Goal: Information Seeking & Learning: Compare options

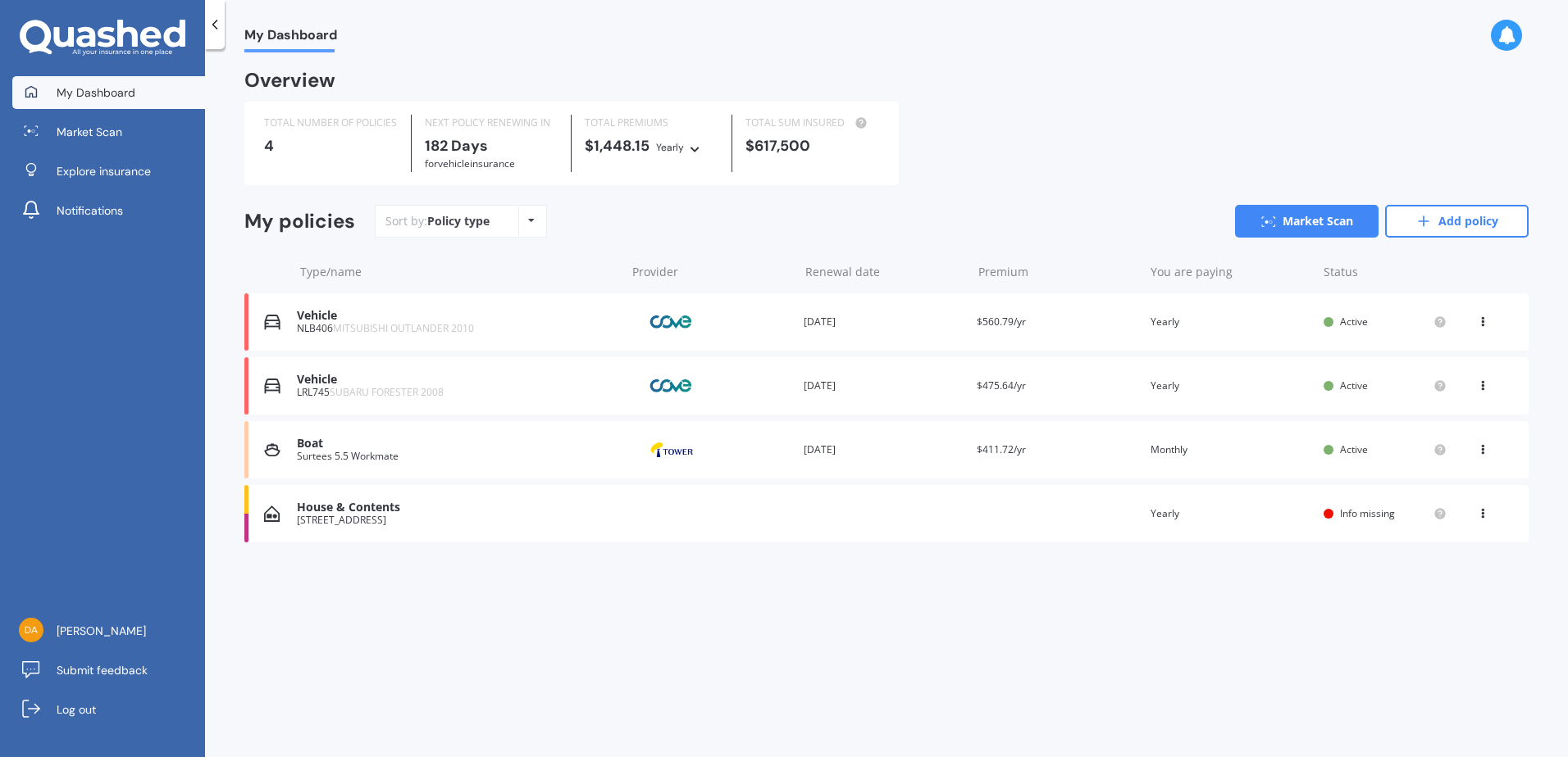
click at [434, 515] on div "House & Contents" at bounding box center [457, 507] width 320 height 14
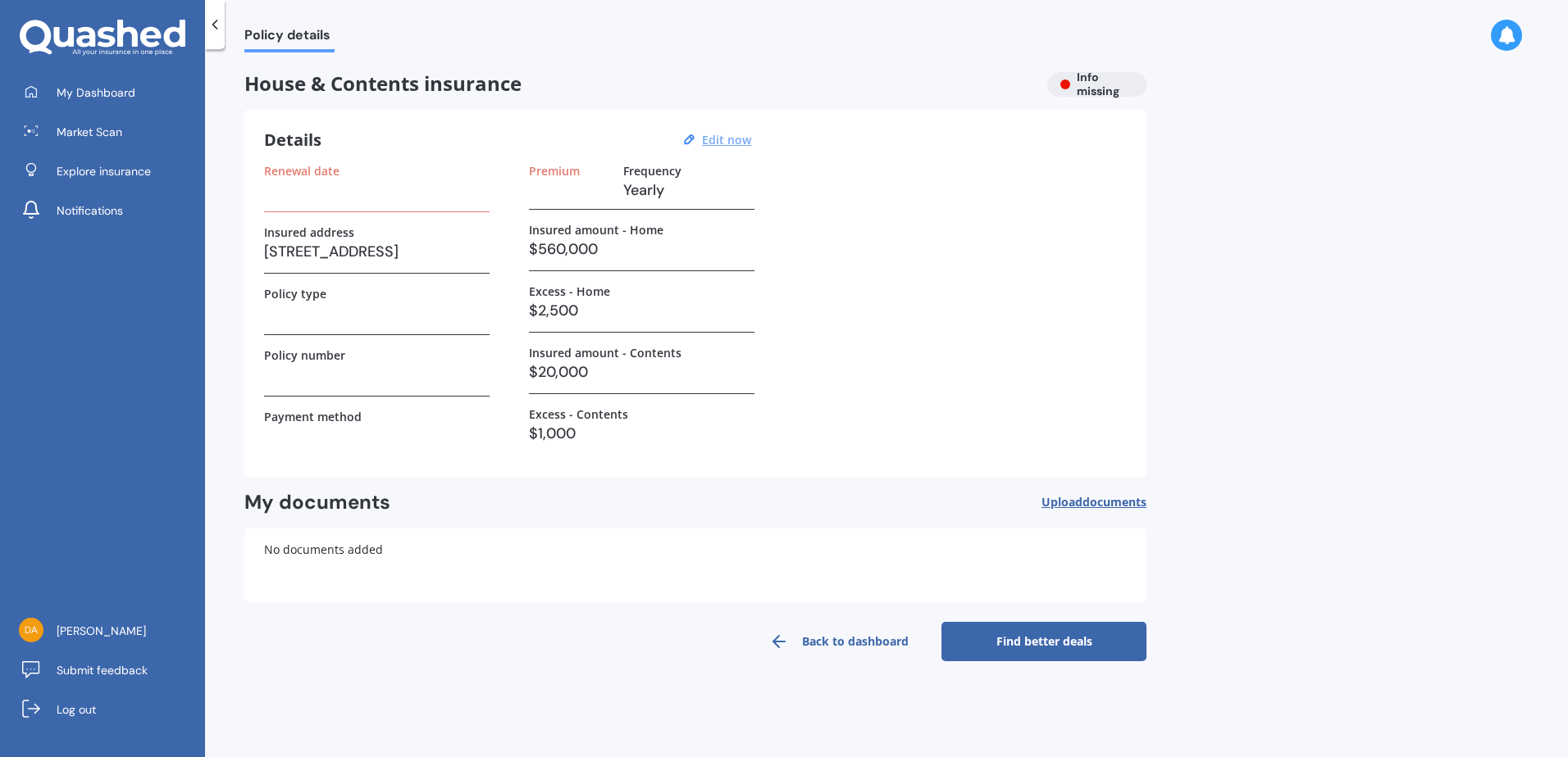
click at [719, 142] on u "Edit now" at bounding box center [726, 140] width 49 height 16
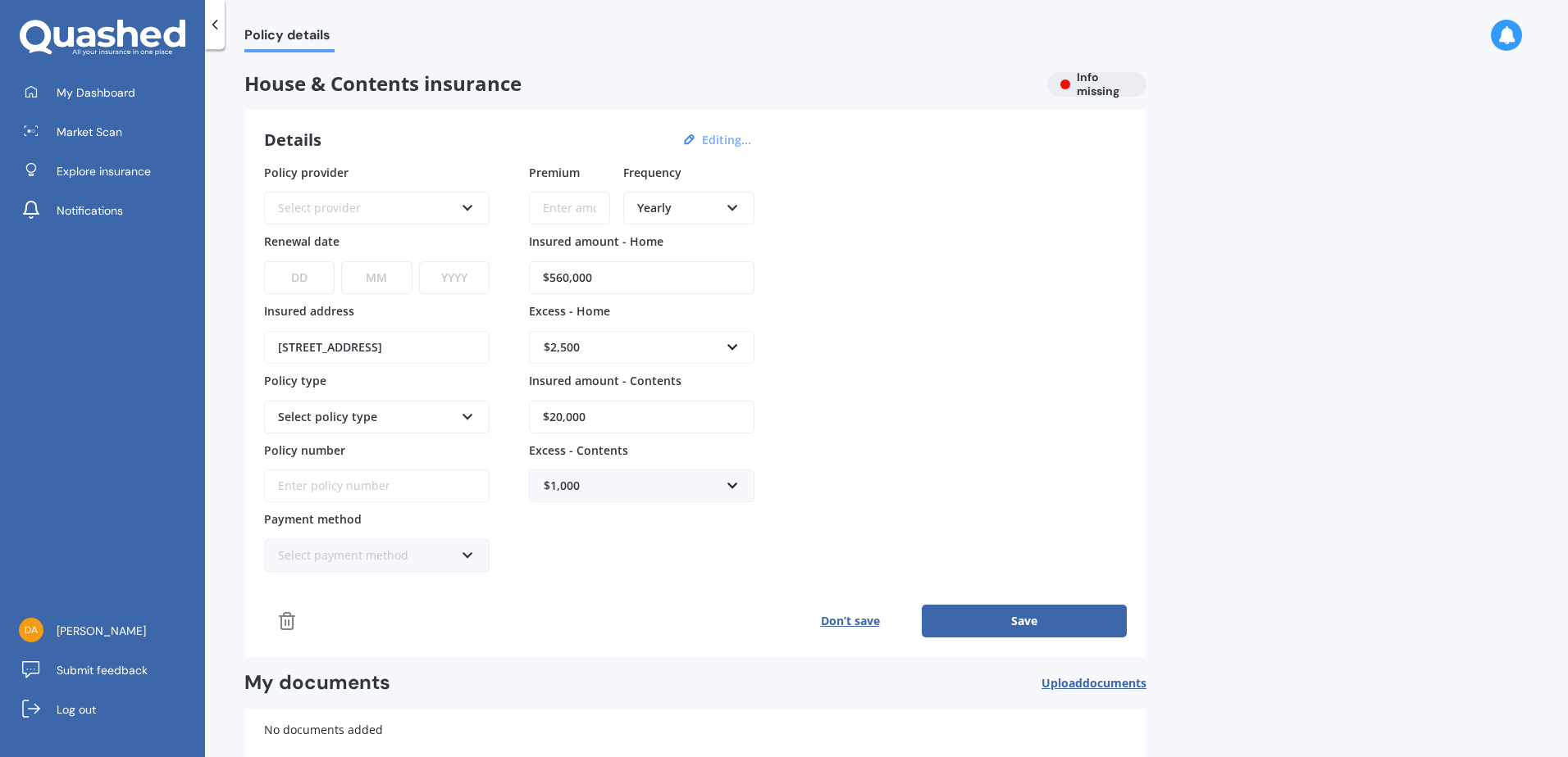
click at [640, 270] on input "$560,000" at bounding box center [642, 277] width 226 height 32
click at [555, 275] on input "$560,000" at bounding box center [642, 277] width 226 height 32
type input "$965,000"
click at [741, 358] on input "text" at bounding box center [636, 347] width 211 height 31
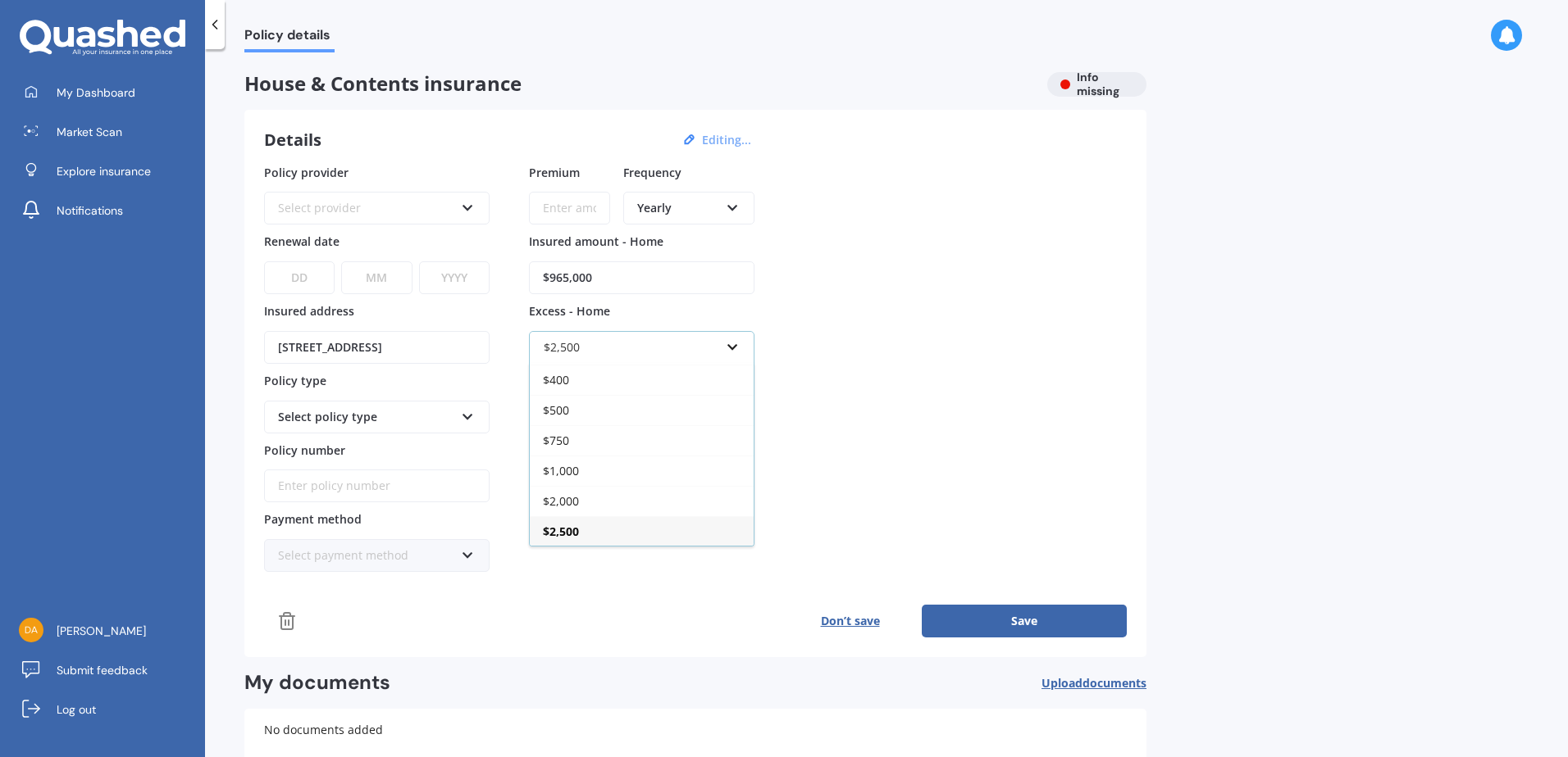
click at [746, 354] on div "$2,500 $300 $400 $500 $750 $1,000 $2,000 $2,500" at bounding box center [642, 347] width 226 height 32
click at [841, 349] on div "Policy provider Select provider AA AMI AMP ANZ ASB Ando BNZ Co-Operative Bank F…" at bounding box center [695, 369] width 863 height 409
click at [712, 423] on input "$20,000" at bounding box center [642, 417] width 226 height 32
click at [736, 344] on input "text" at bounding box center [636, 347] width 211 height 31
click at [850, 378] on div "Policy provider Select provider AA AMI AMP ANZ ASB Ando BNZ Co-Operative Bank F…" at bounding box center [695, 369] width 863 height 409
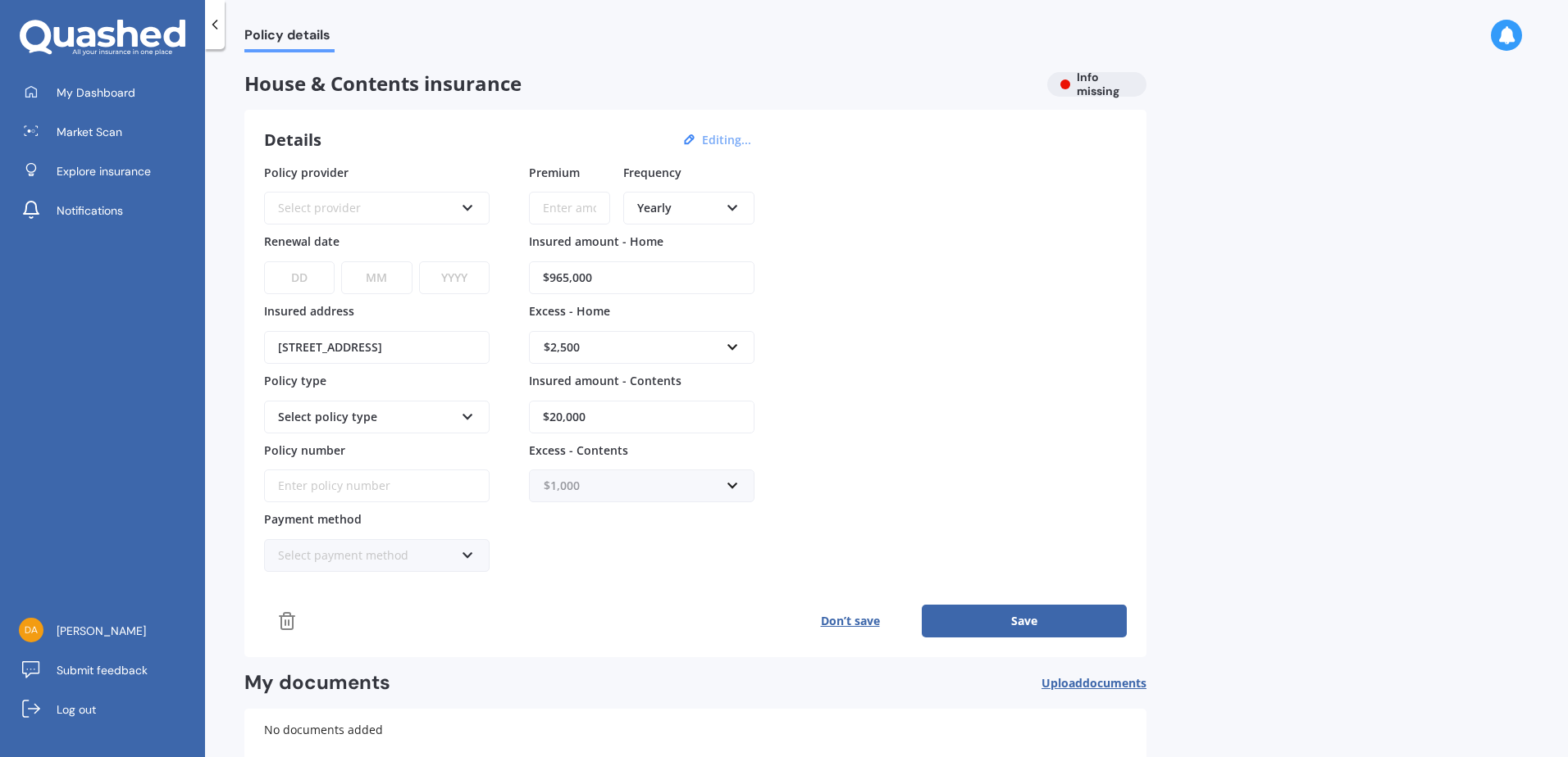
click at [737, 481] on input "text" at bounding box center [636, 486] width 211 height 31
click at [842, 465] on div "Policy provider Select provider AA AMI AMP ANZ ASB Ando BNZ Co-Operative Bank F…" at bounding box center [695, 369] width 863 height 409
click at [738, 484] on input "text" at bounding box center [636, 486] width 211 height 31
click at [651, 664] on div "$2,000" at bounding box center [642, 669] width 224 height 30
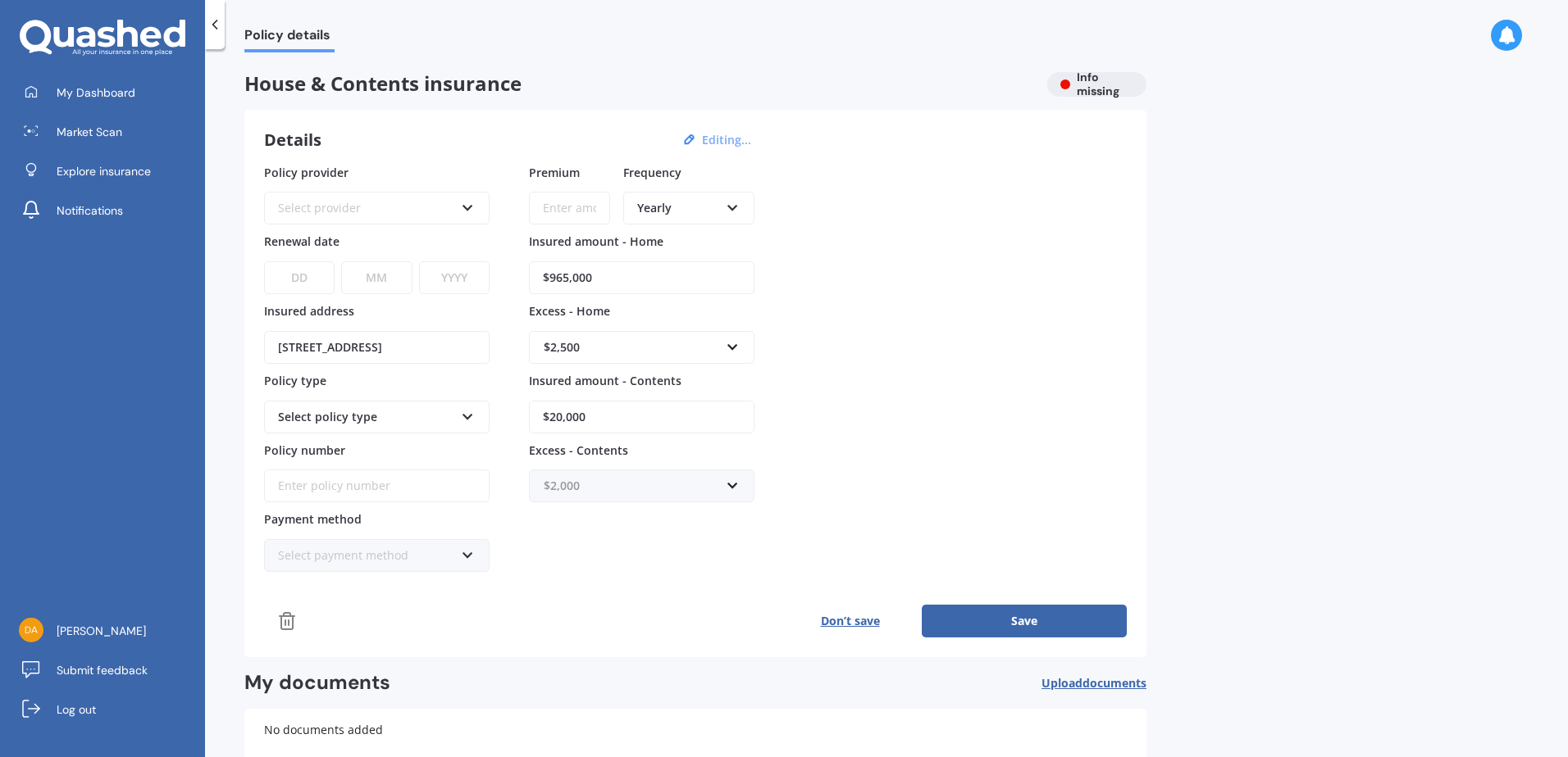
click at [727, 487] on input "text" at bounding box center [636, 486] width 211 height 31
click at [620, 641] on div "$1,000" at bounding box center [642, 639] width 224 height 30
click at [996, 621] on button "Save" at bounding box center [1025, 621] width 205 height 32
click at [577, 210] on input "Premium" at bounding box center [570, 208] width 82 height 32
drag, startPoint x: 1526, startPoint y: 319, endPoint x: 1496, endPoint y: 372, distance: 60.9
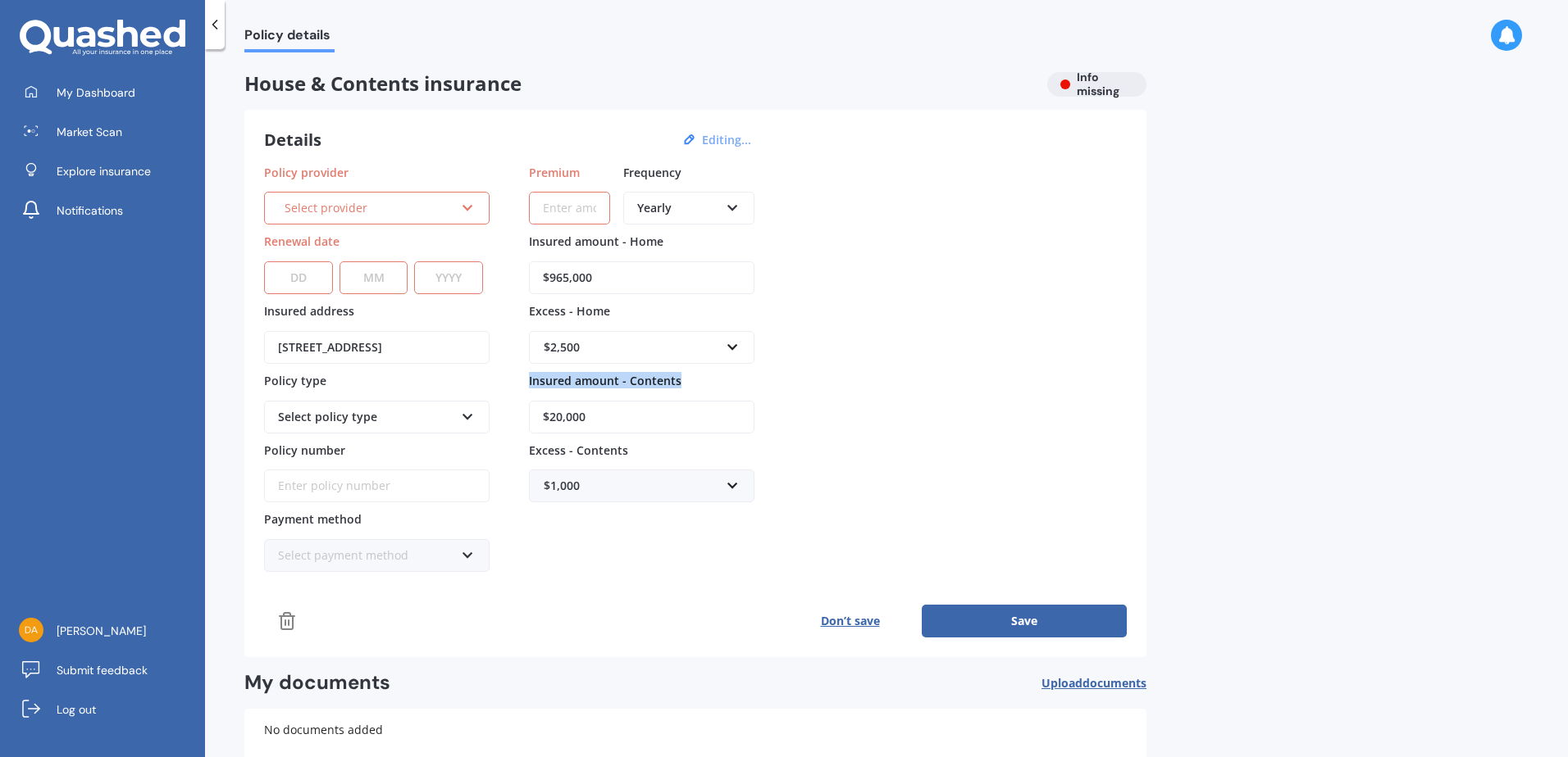
click at [1496, 372] on div "Policy details House & Contents insurance Info missing Details Editing... Polic…" at bounding box center [886, 406] width 1363 height 708
click at [980, 619] on button "Save" at bounding box center [1025, 621] width 205 height 32
type input "$2,000.00"
click at [947, 626] on button "Save" at bounding box center [1025, 621] width 205 height 32
click at [989, 609] on button "Save" at bounding box center [1025, 621] width 205 height 32
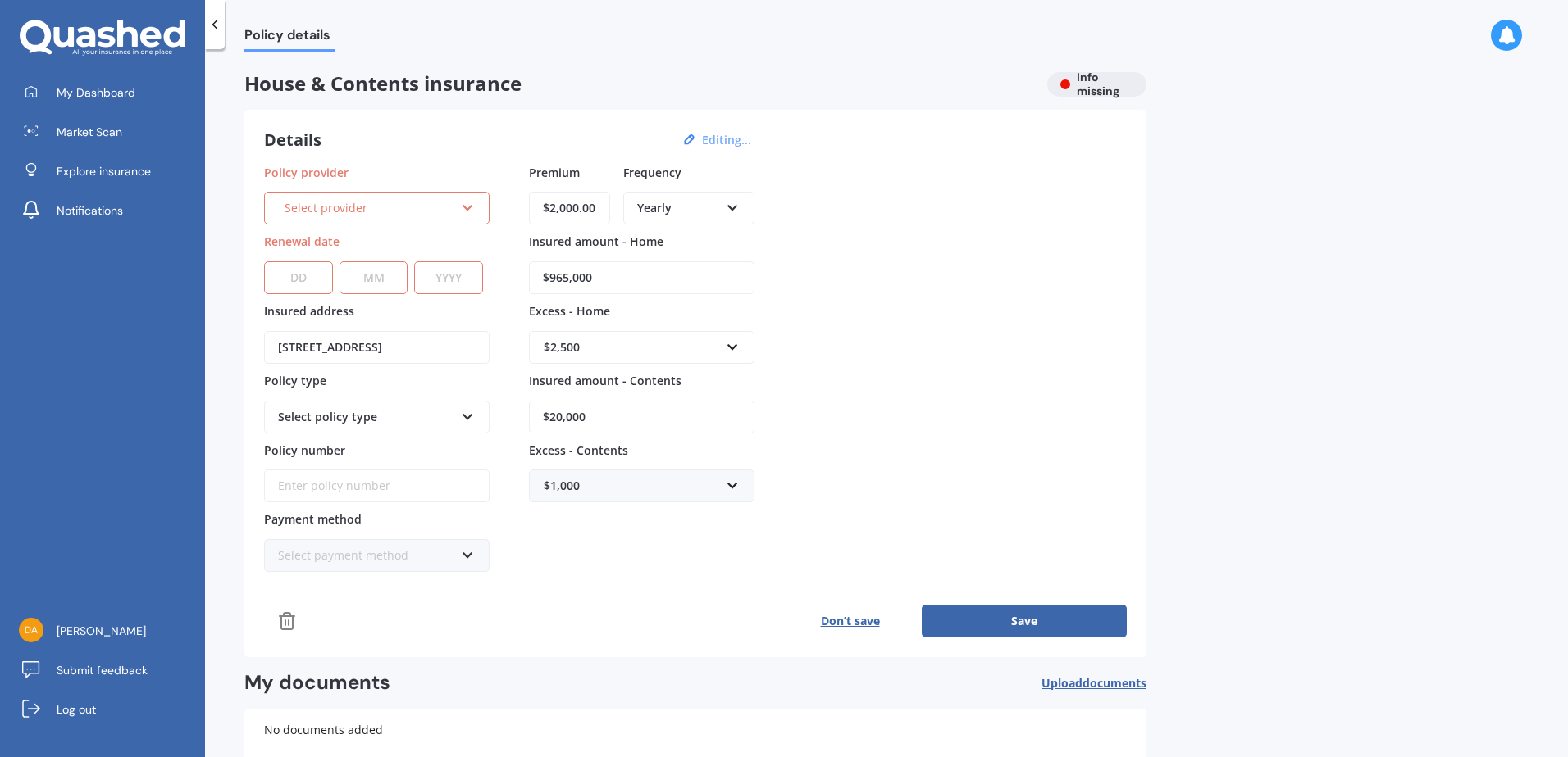
click at [845, 621] on button "Don’t save" at bounding box center [850, 621] width 143 height 32
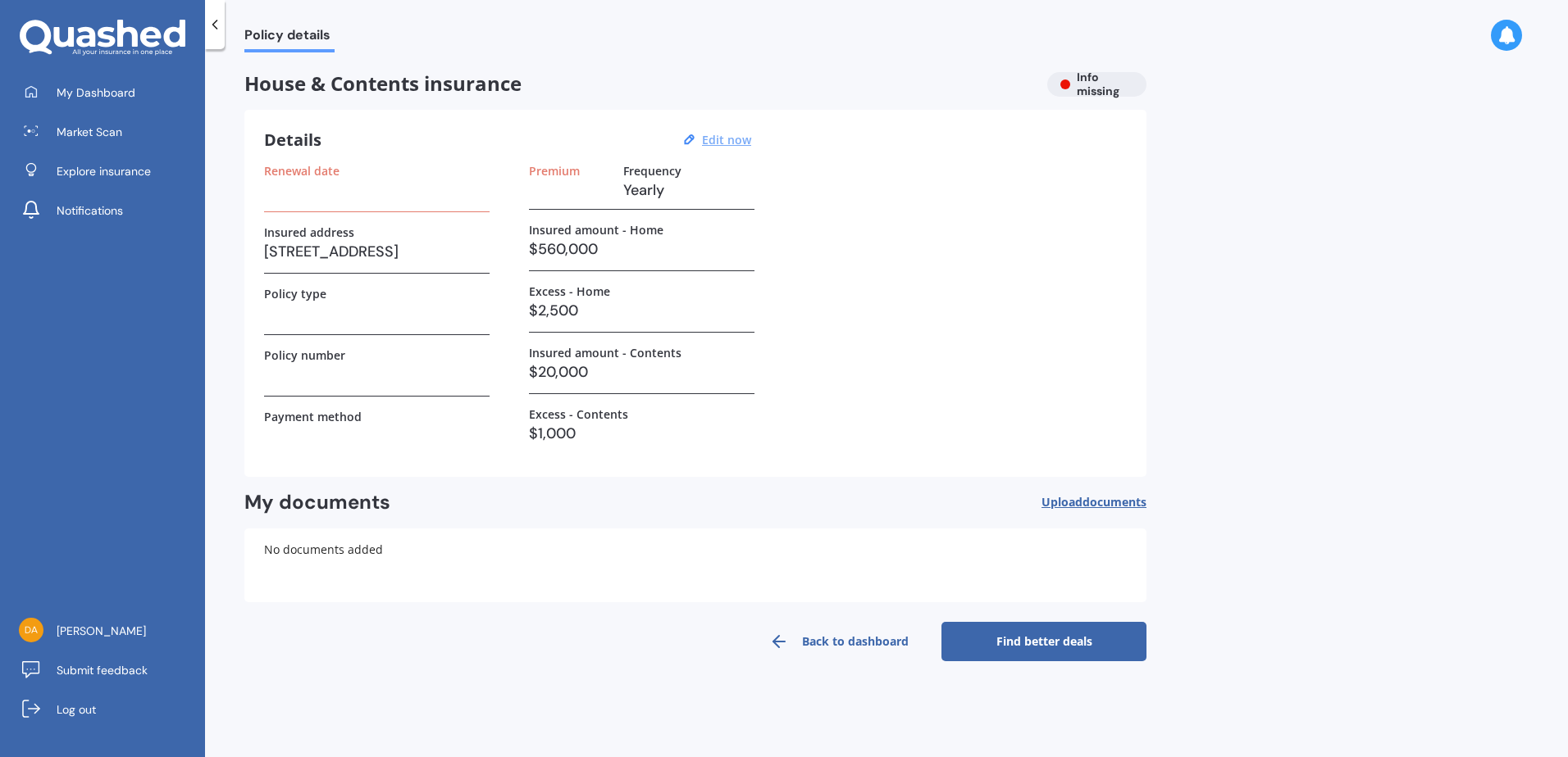
click at [1007, 651] on link "Find better deals" at bounding box center [1044, 641] width 205 height 39
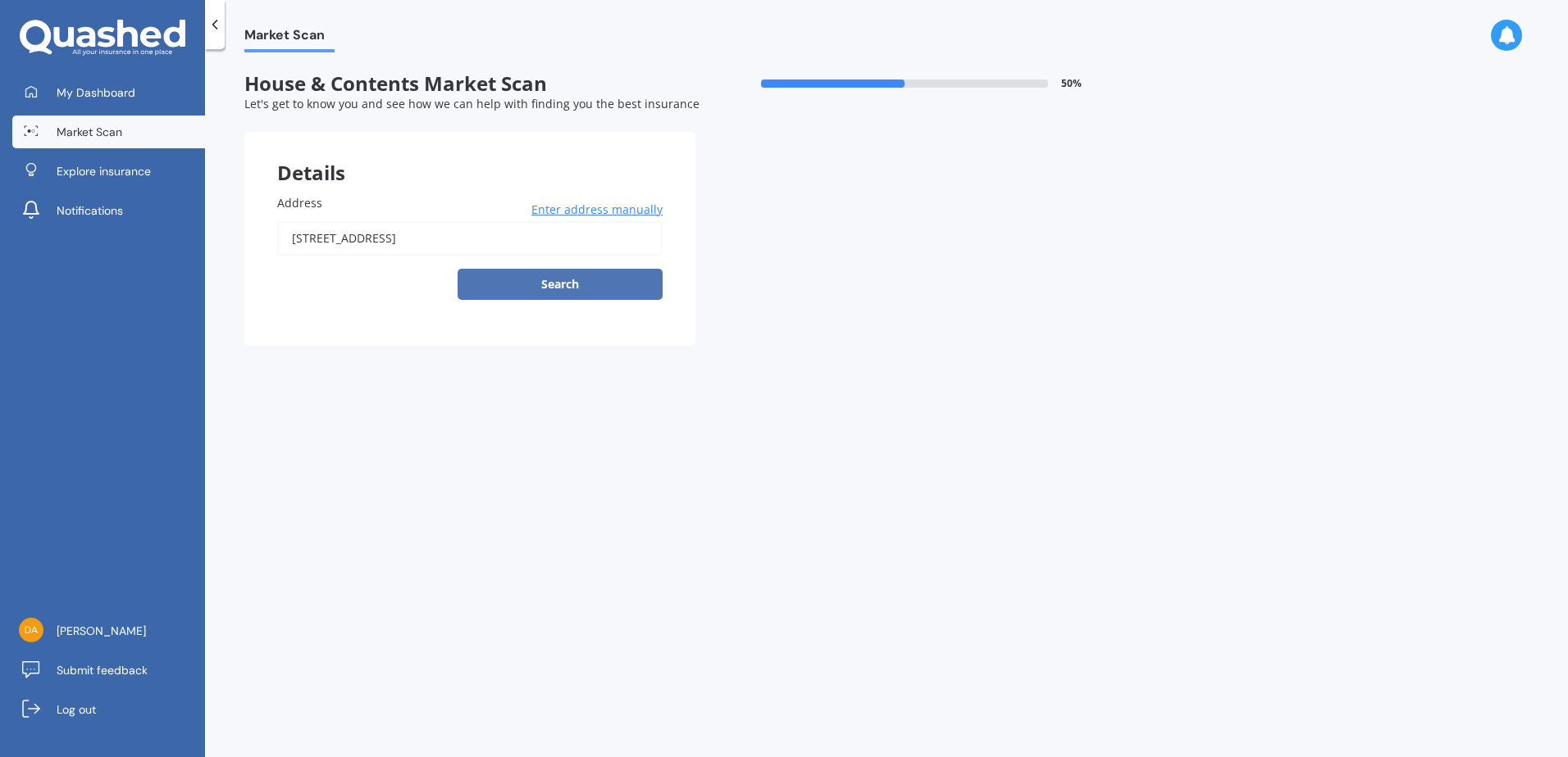
click at [523, 294] on button "Search" at bounding box center [560, 284] width 205 height 31
type input "[STREET_ADDRESS]"
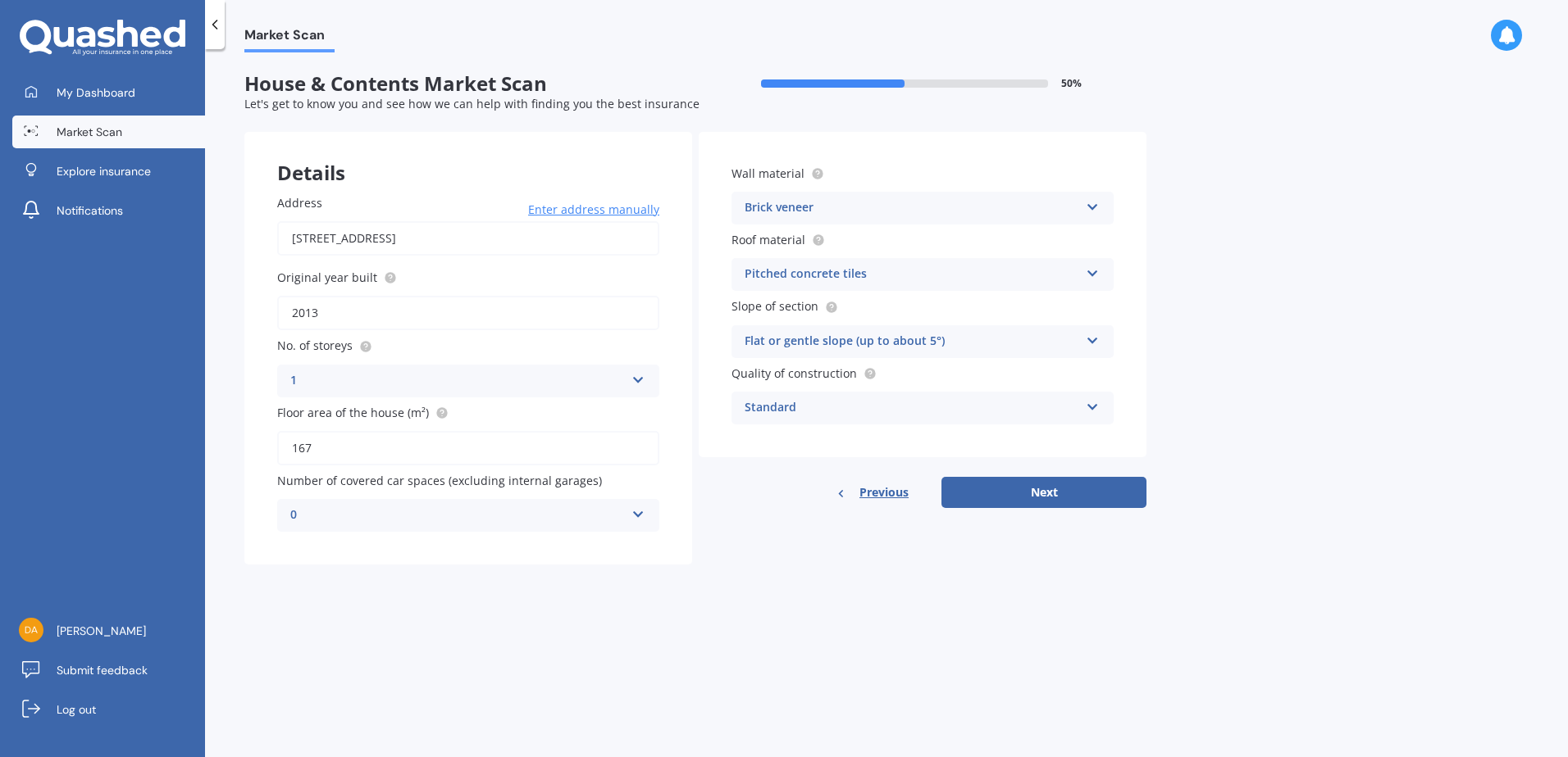
click at [1069, 281] on div "Pitched concrete tiles" at bounding box center [912, 275] width 335 height 20
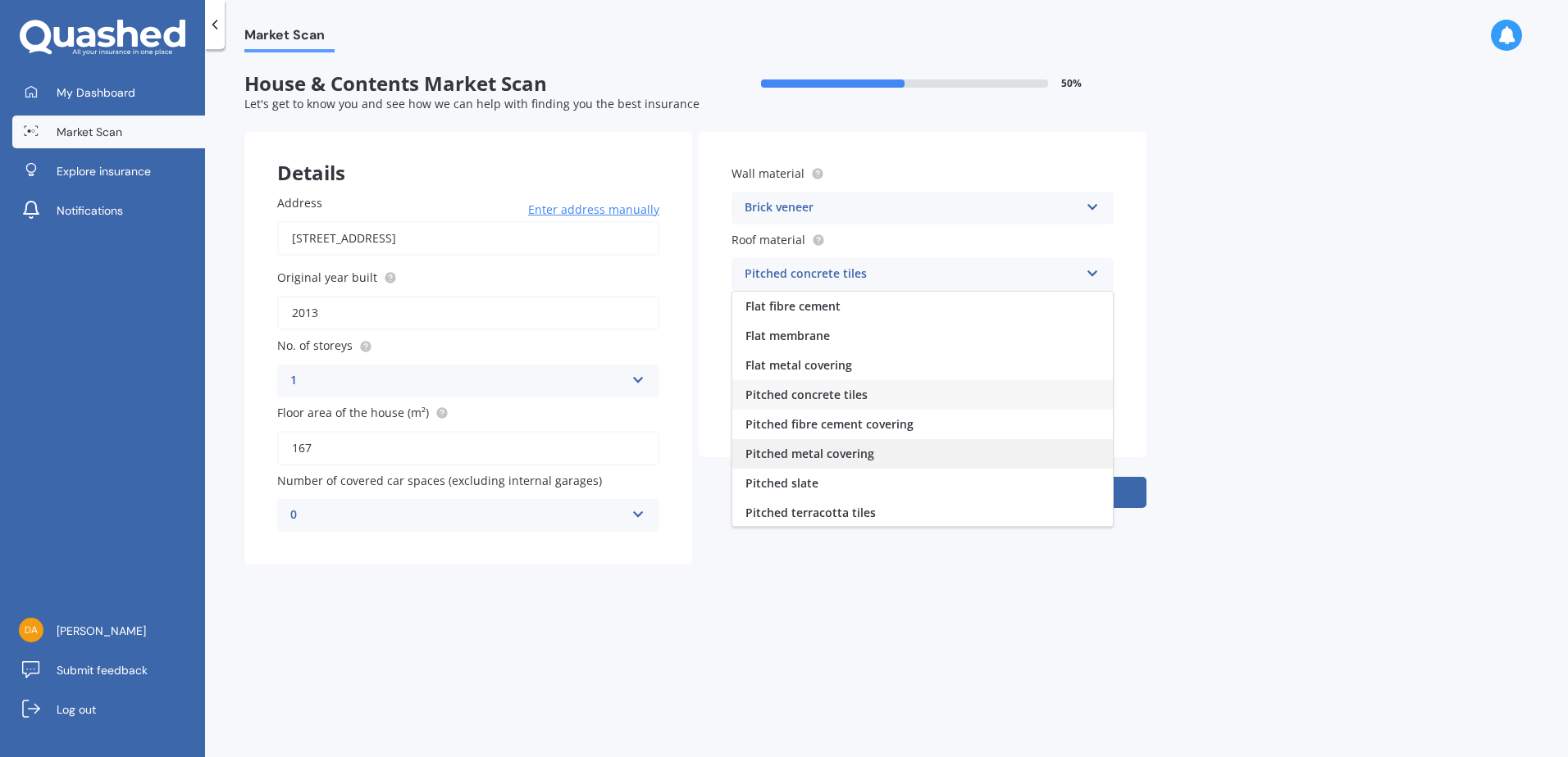
click at [961, 467] on div "Pitched metal covering" at bounding box center [922, 453] width 380 height 29
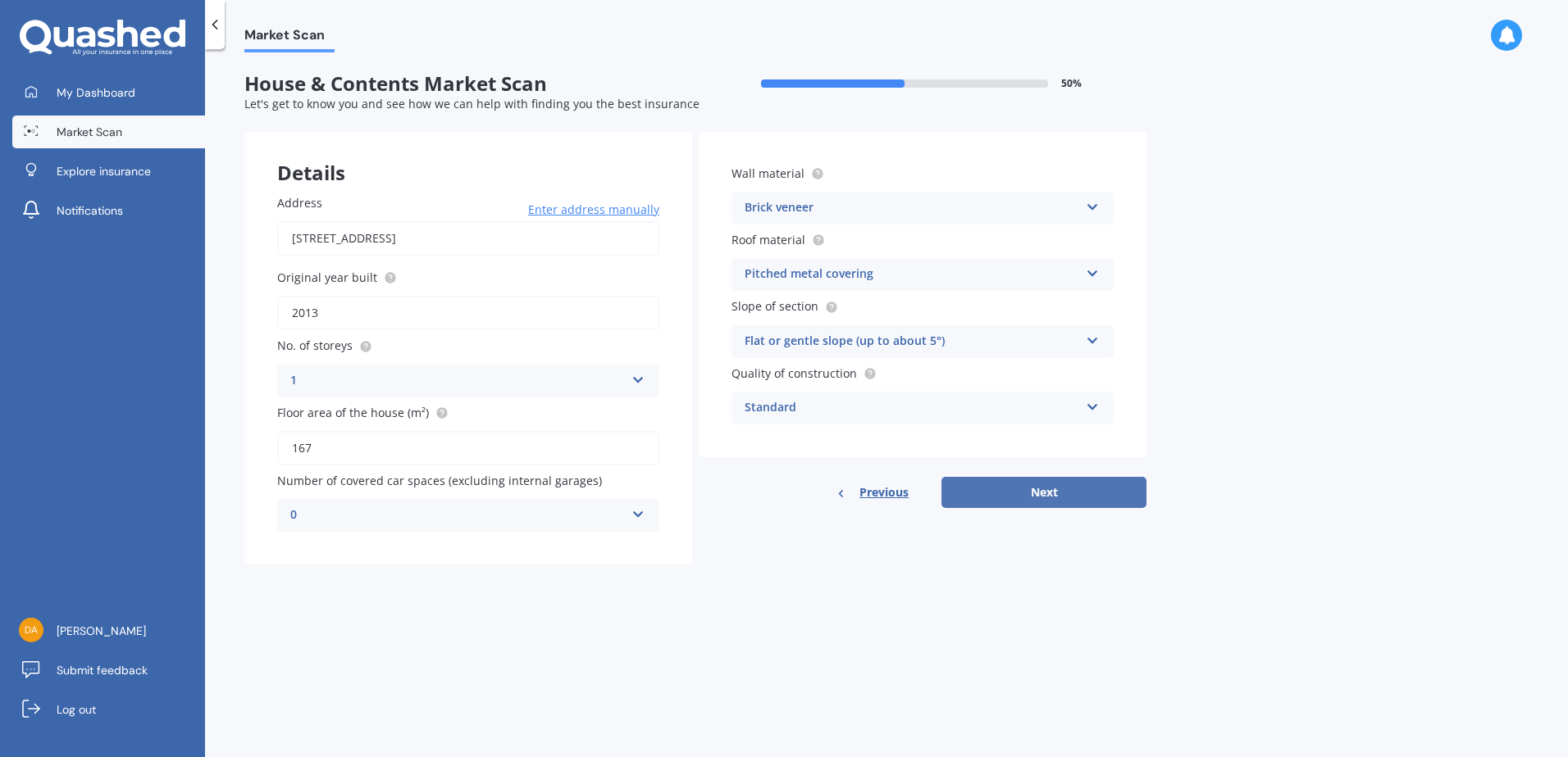
click at [1067, 492] on button "Next" at bounding box center [1044, 492] width 205 height 31
select select "05"
select select "02"
select select "1991"
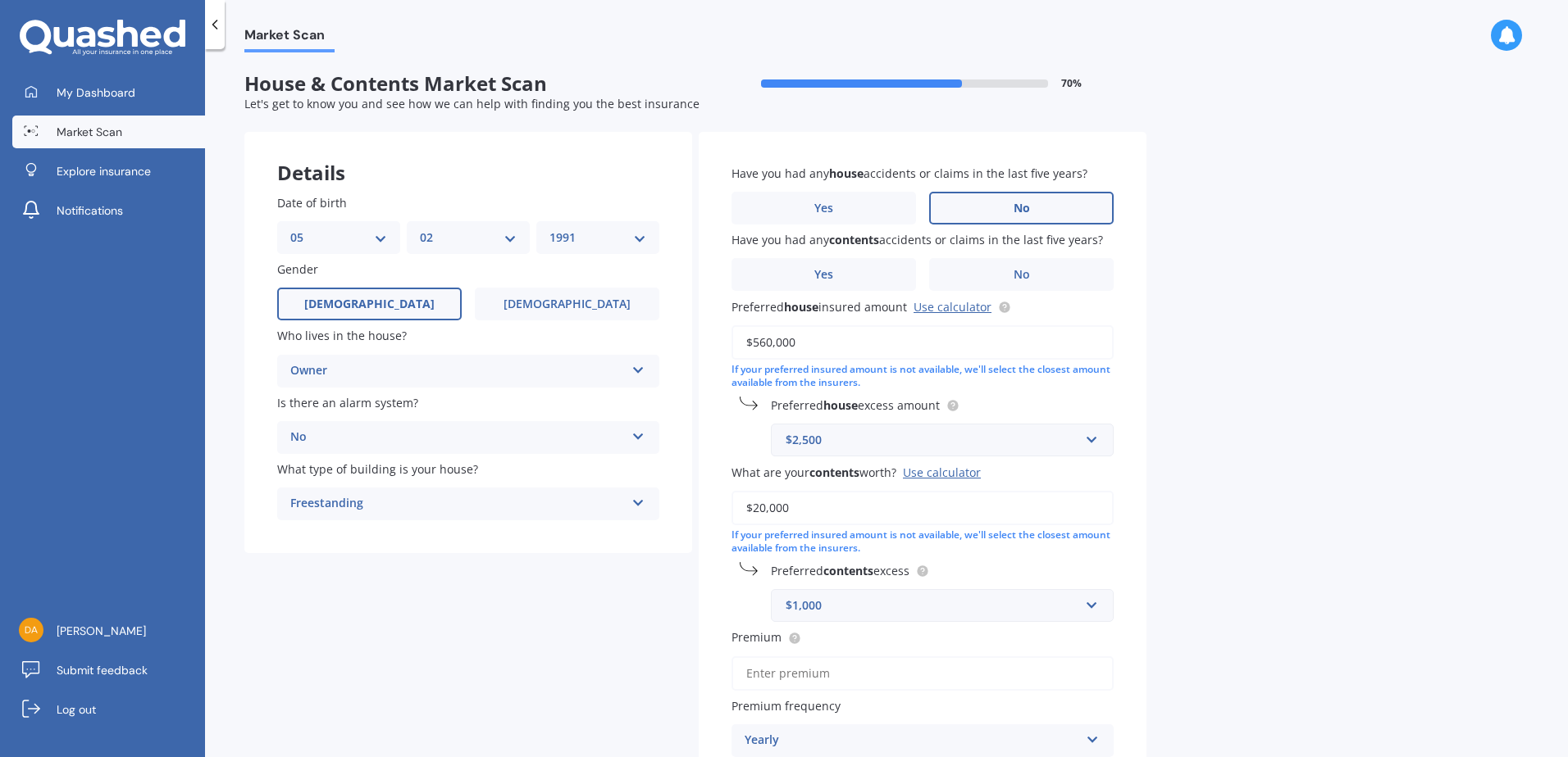
click at [990, 210] on label "No" at bounding box center [1021, 208] width 185 height 32
click at [0, 0] on input "No" at bounding box center [0, 0] width 0 height 0
click at [1022, 283] on label "No" at bounding box center [1021, 274] width 185 height 32
click at [0, 0] on input "No" at bounding box center [0, 0] width 0 height 0
drag, startPoint x: 764, startPoint y: 344, endPoint x: 732, endPoint y: 337, distance: 32.8
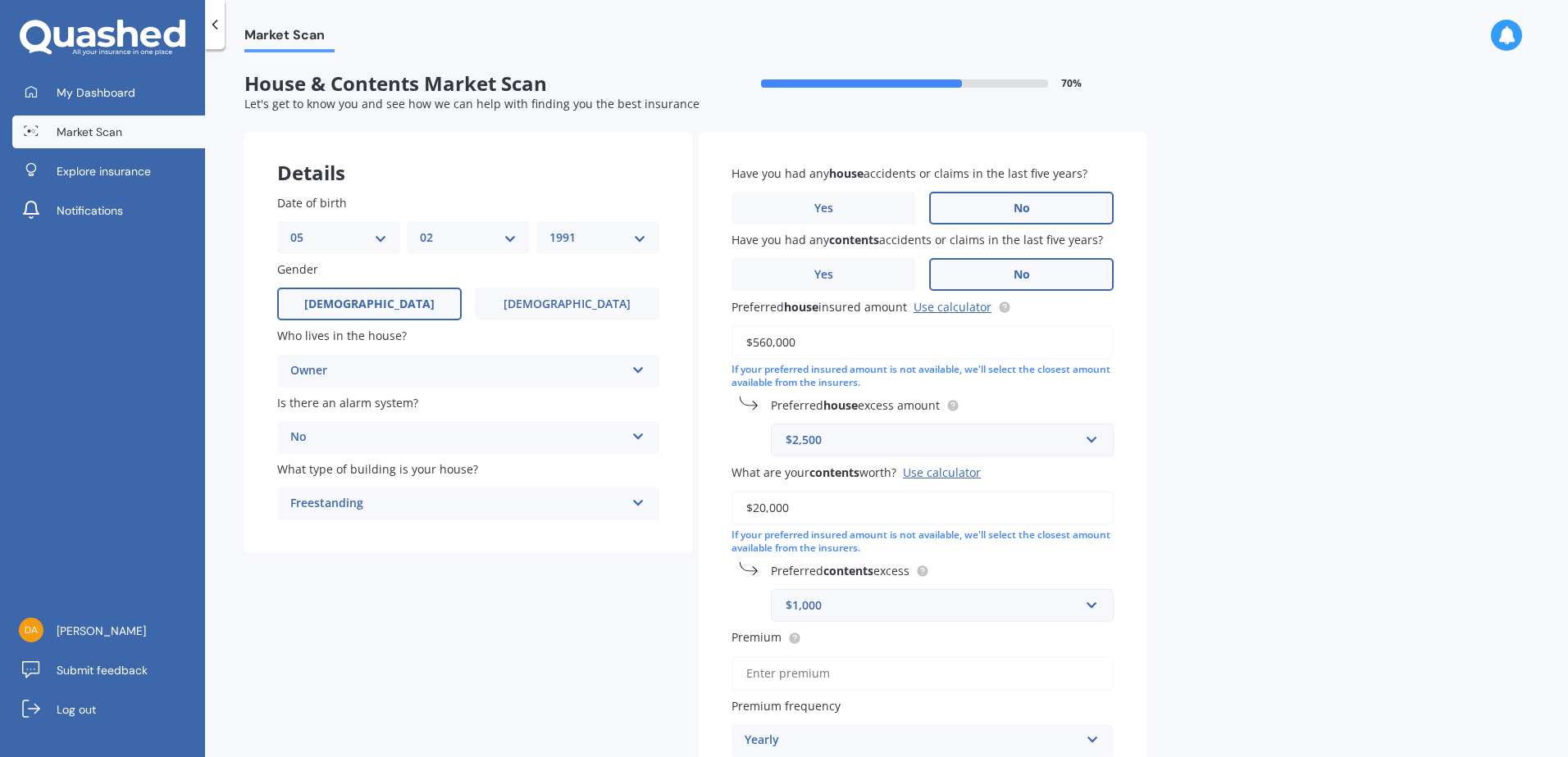
click at [732, 337] on input "$560,000" at bounding box center [922, 342] width 382 height 34
type input "$965,000"
click at [1095, 438] on input "text" at bounding box center [936, 439] width 328 height 31
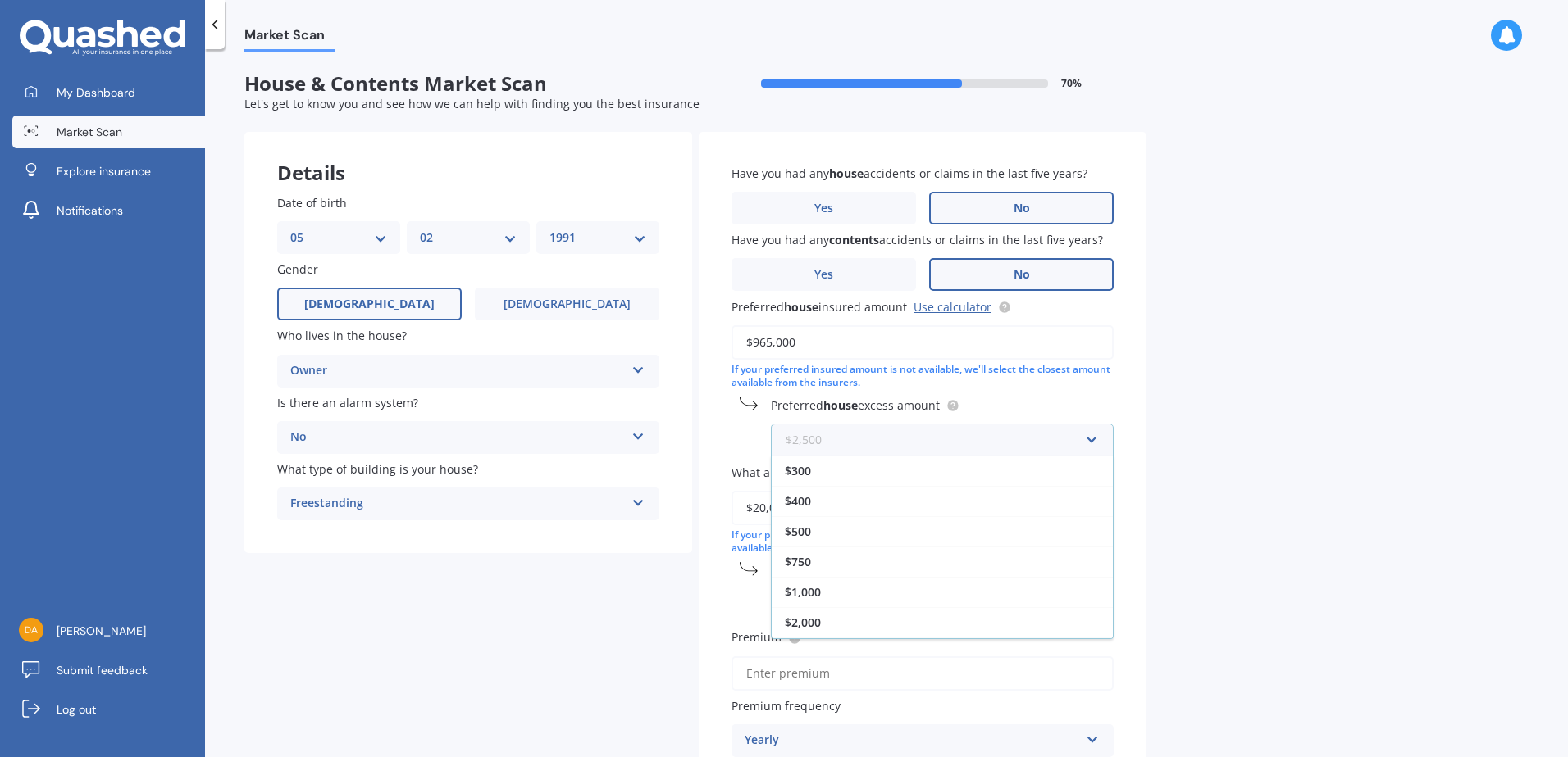
scroll to position [28, 0]
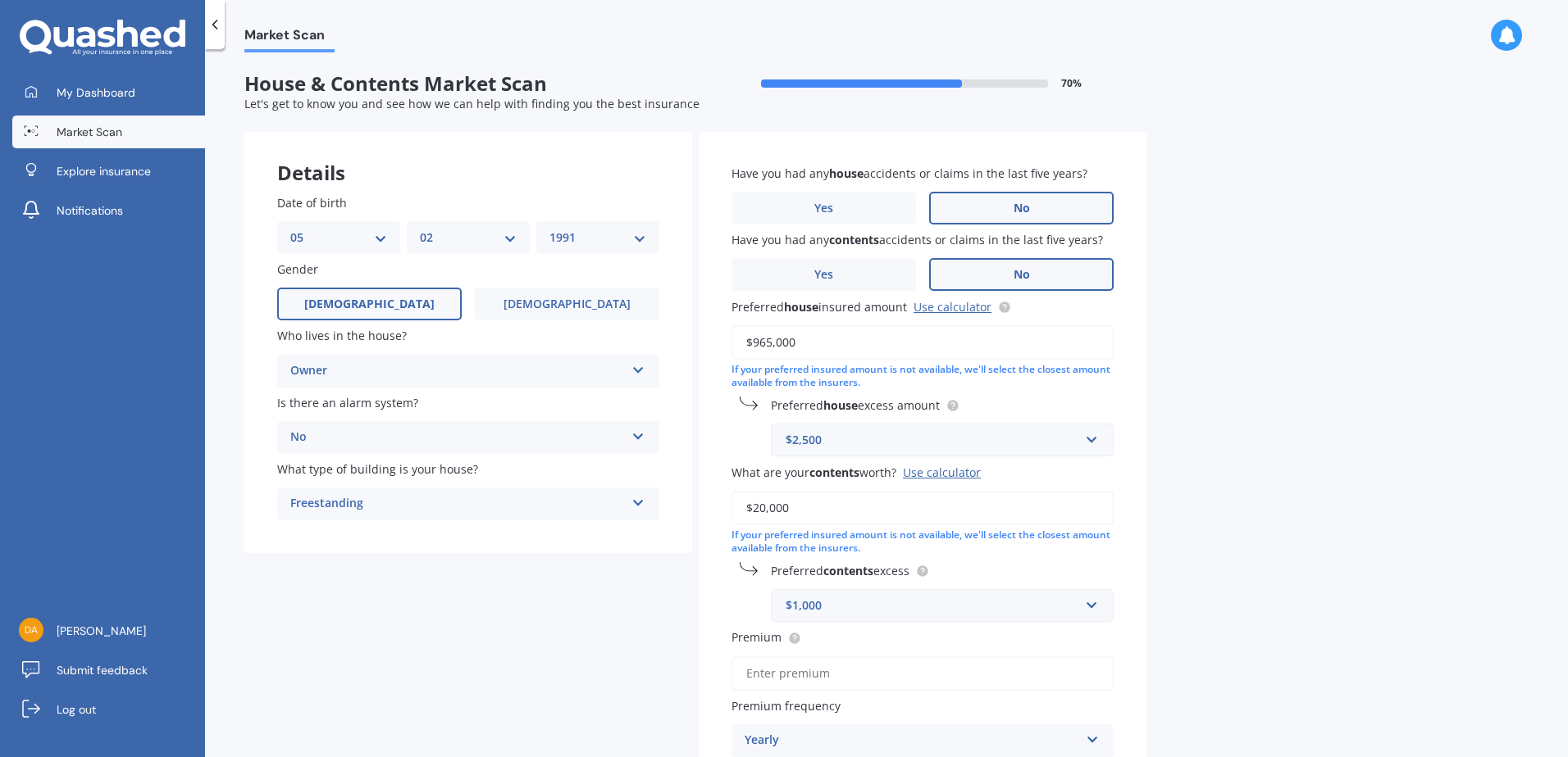
click at [1187, 512] on div "Market Scan House & Contents Market Scan 70 % Let's get to know you and see how…" at bounding box center [886, 406] width 1363 height 708
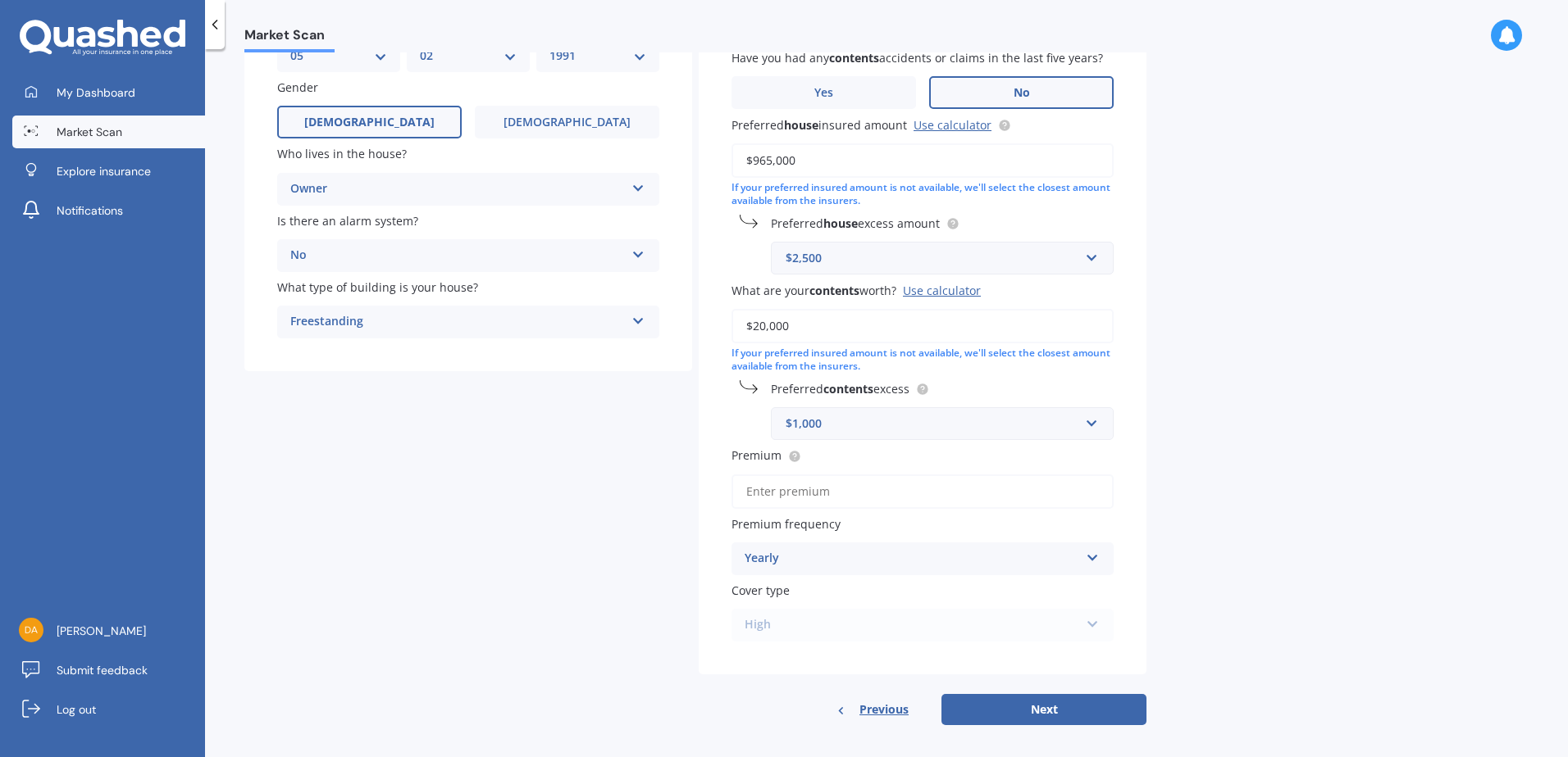
scroll to position [193, 0]
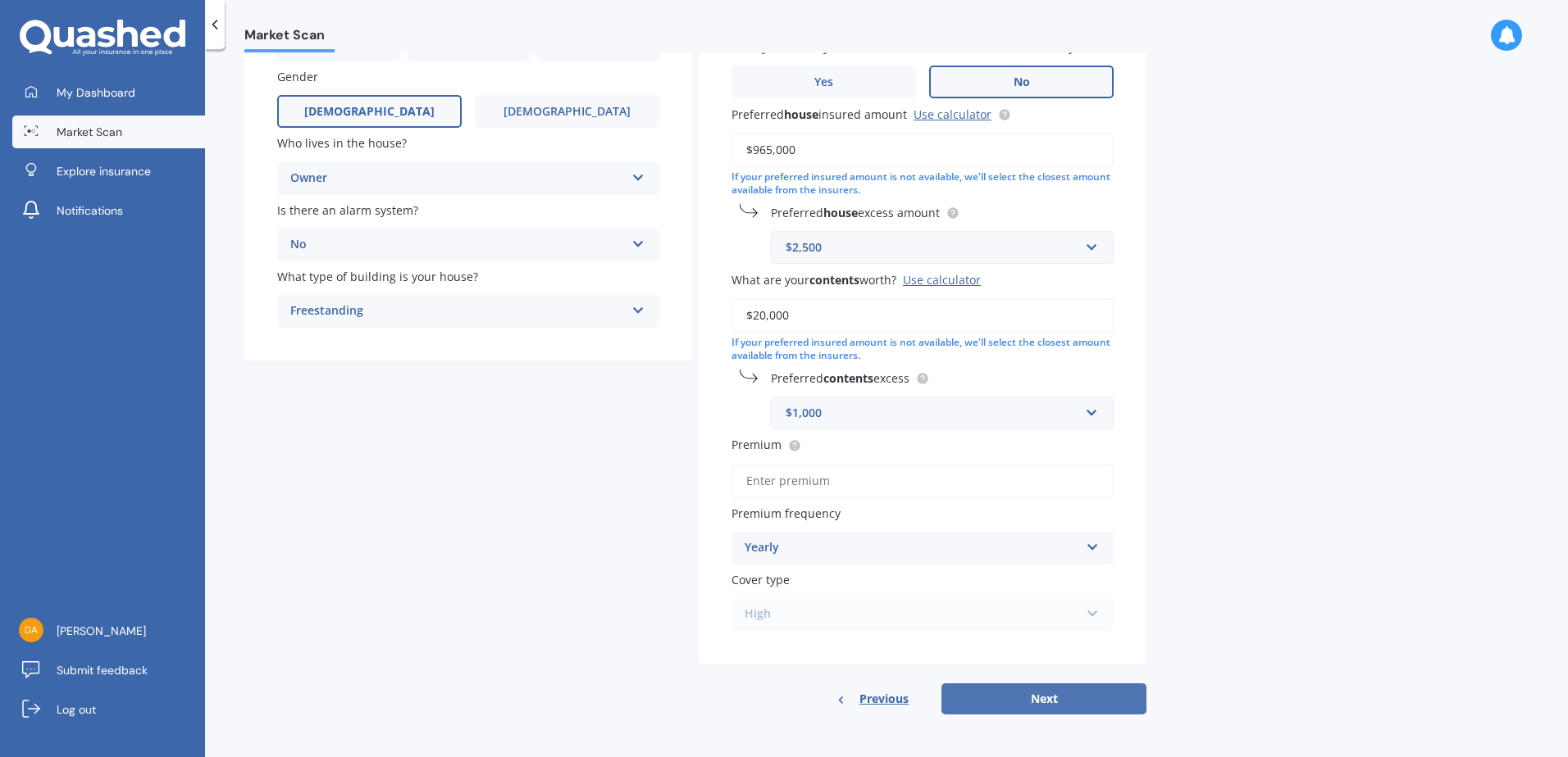
click at [1061, 705] on button "Next" at bounding box center [1044, 699] width 205 height 31
click at [1084, 623] on div "High High" at bounding box center [922, 614] width 382 height 32
click at [814, 484] on input "Premium" at bounding box center [922, 481] width 382 height 34
type input "$0.00"
click at [1014, 692] on button "Next" at bounding box center [1044, 699] width 205 height 31
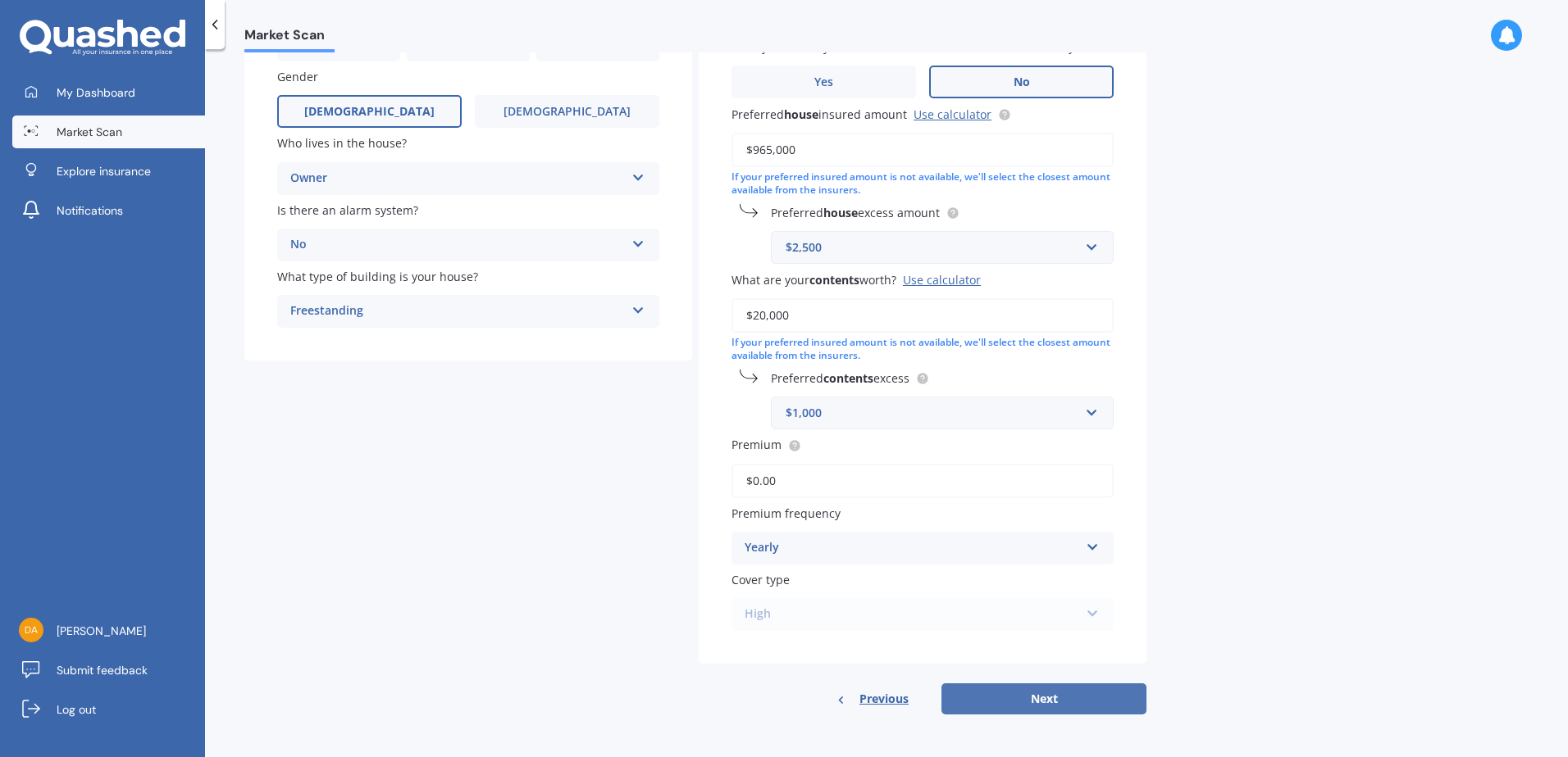
select select "05"
select select "02"
select select "1991"
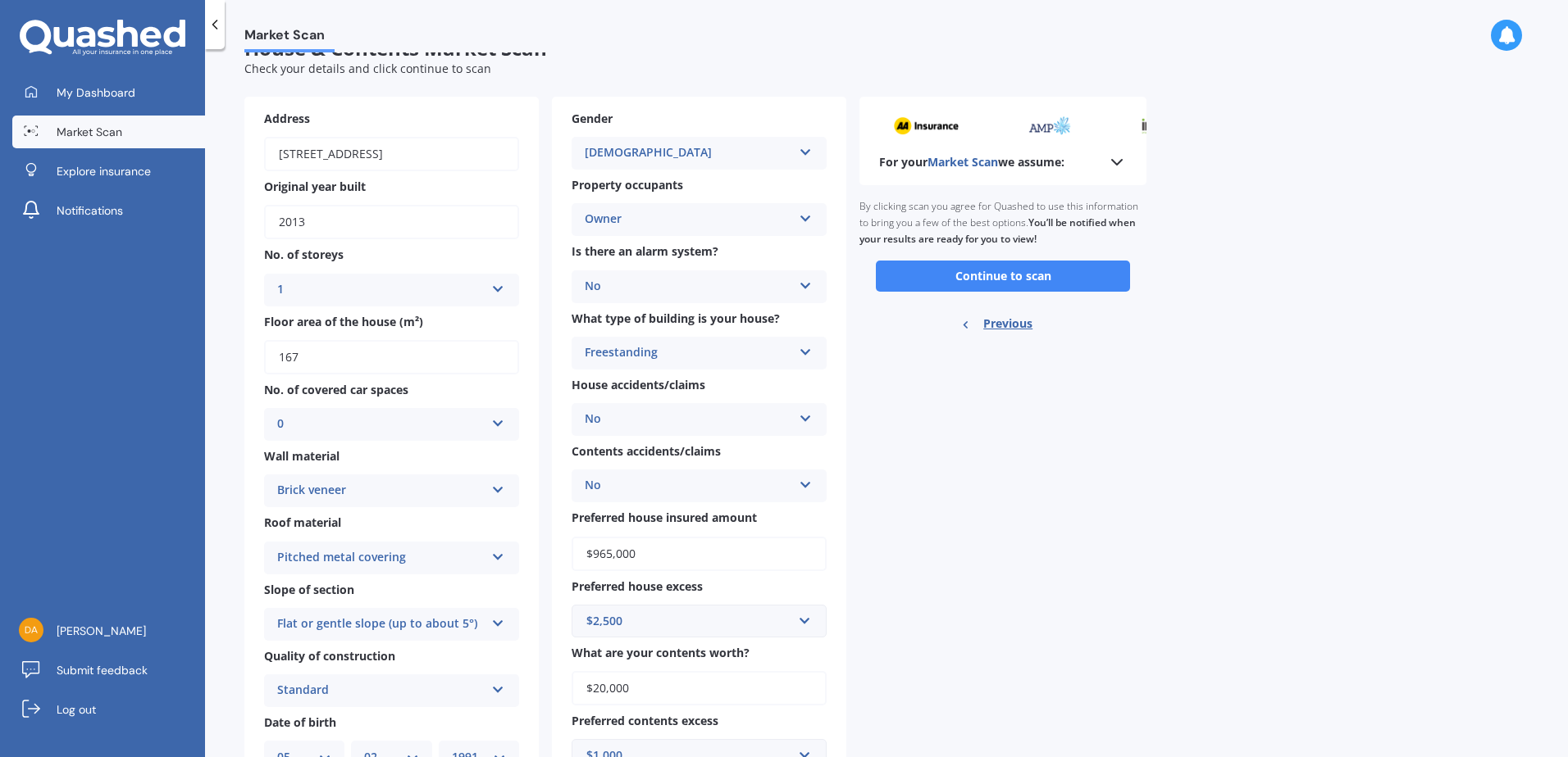
scroll to position [24, 0]
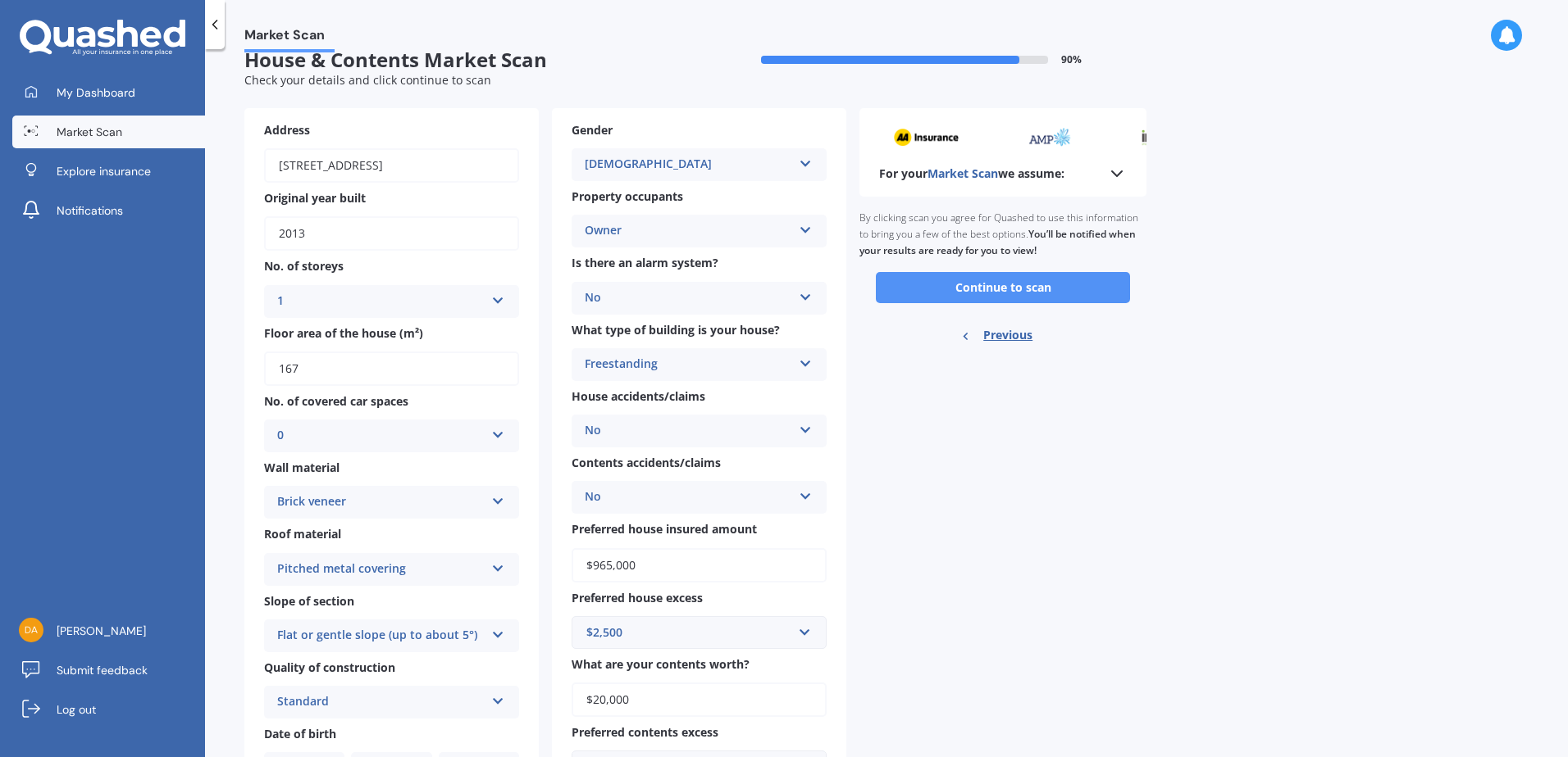
click at [984, 287] on button "Continue to scan" at bounding box center [1002, 287] width 254 height 31
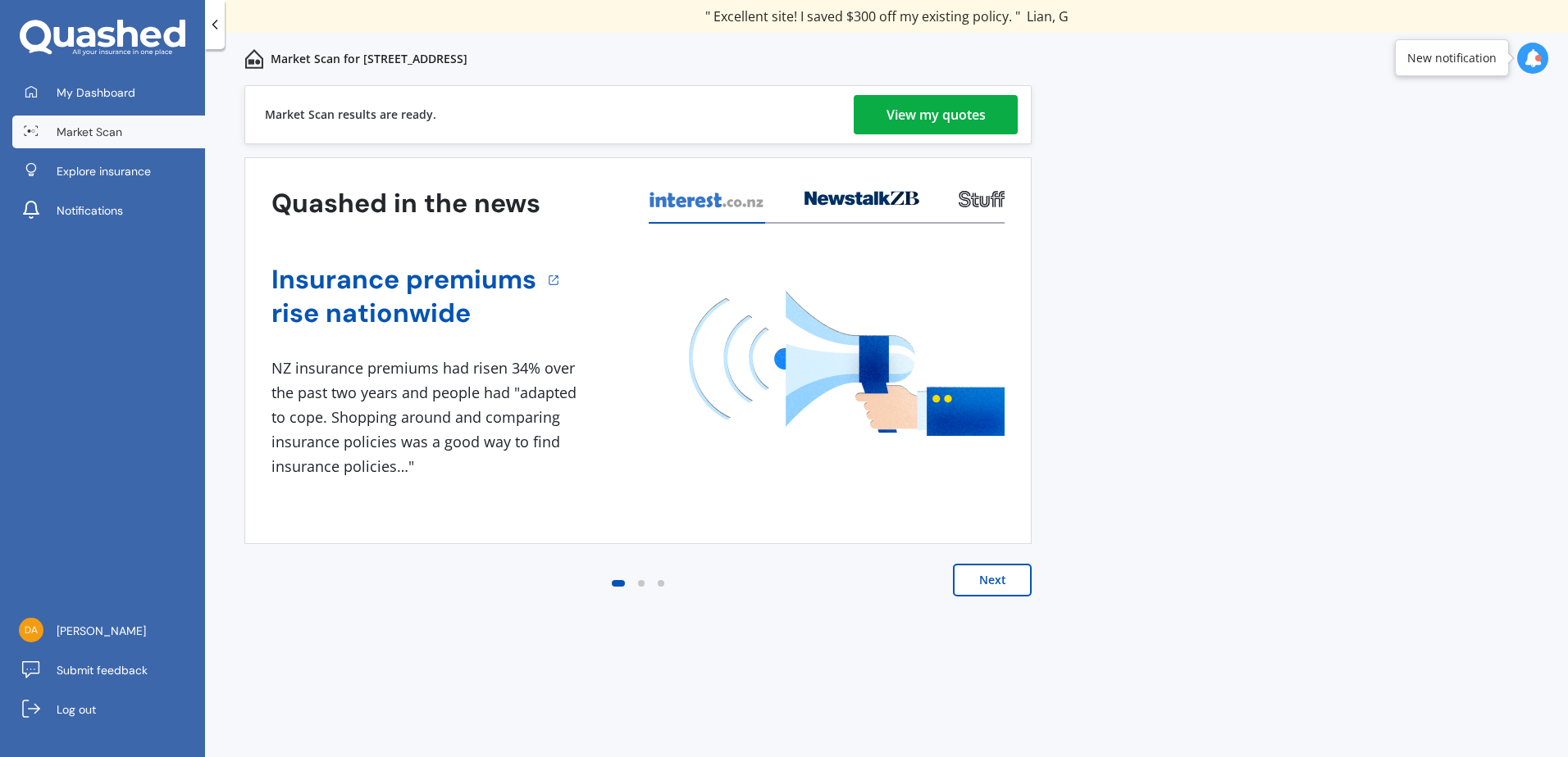
click at [930, 115] on div "View my quotes" at bounding box center [935, 114] width 99 height 39
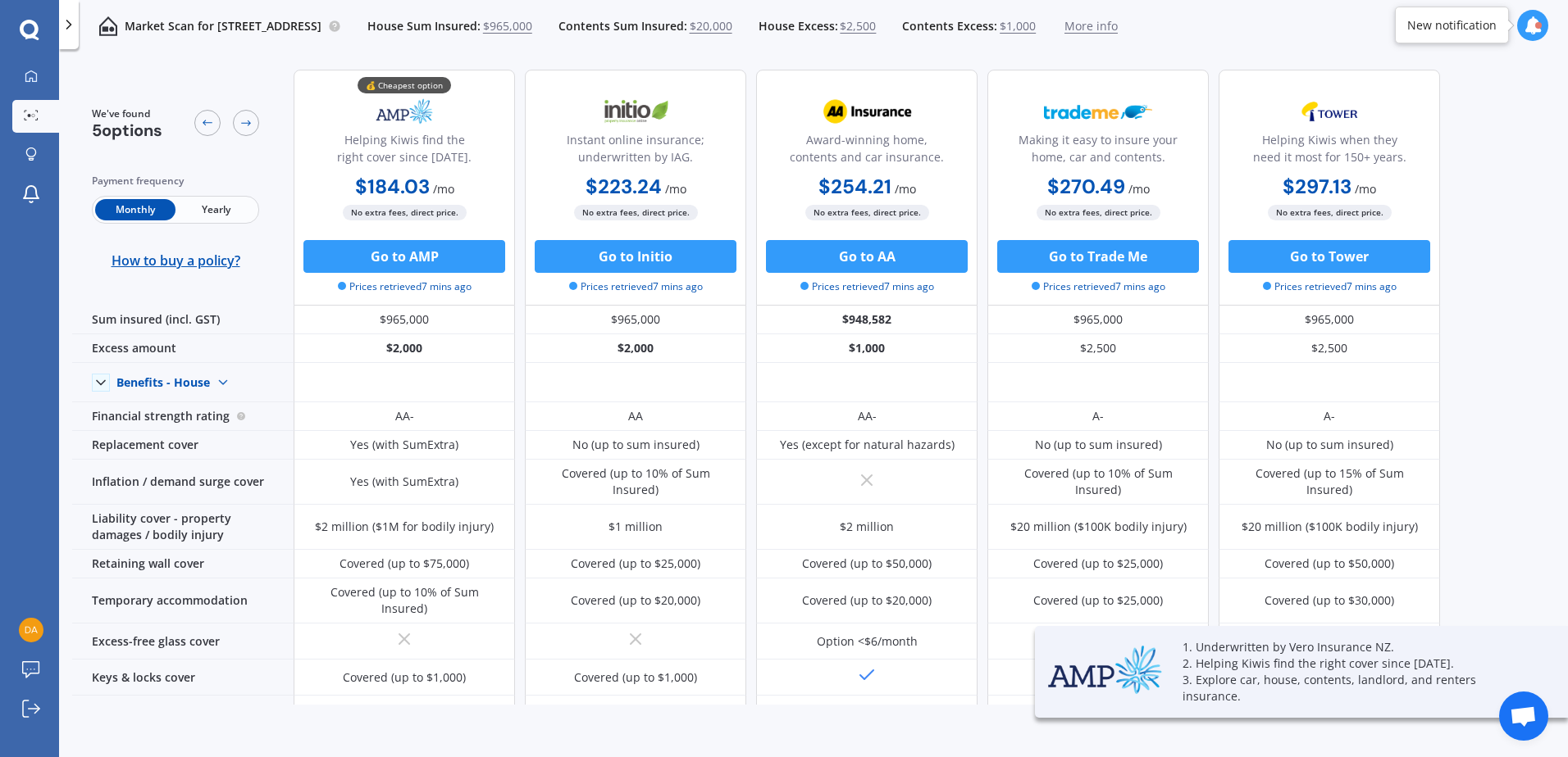
click at [228, 217] on span "Yearly" at bounding box center [216, 210] width 81 height 22
click at [148, 213] on span "Monthly" at bounding box center [135, 210] width 81 height 22
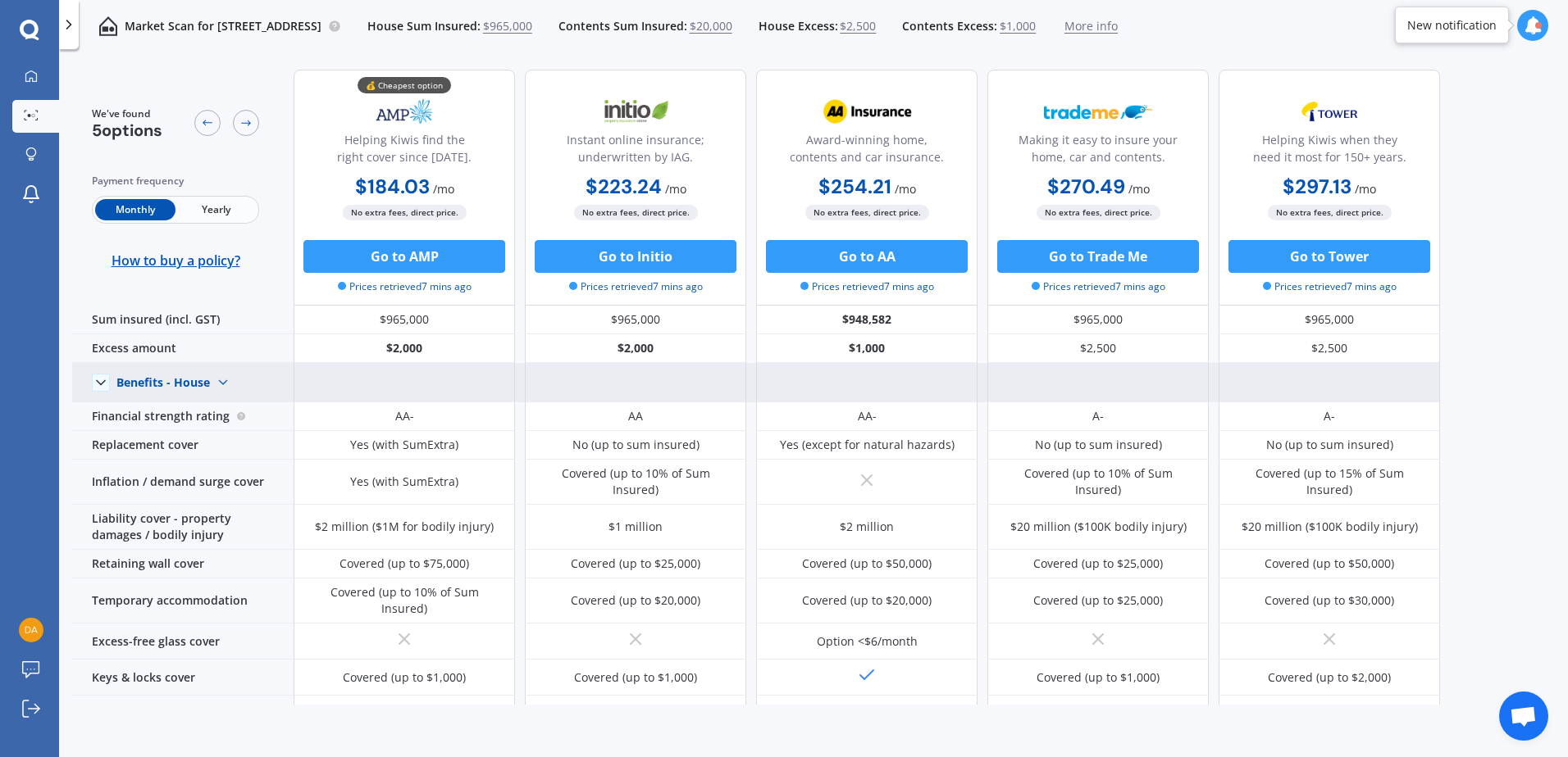
click at [104, 388] on icon at bounding box center [101, 383] width 17 height 17
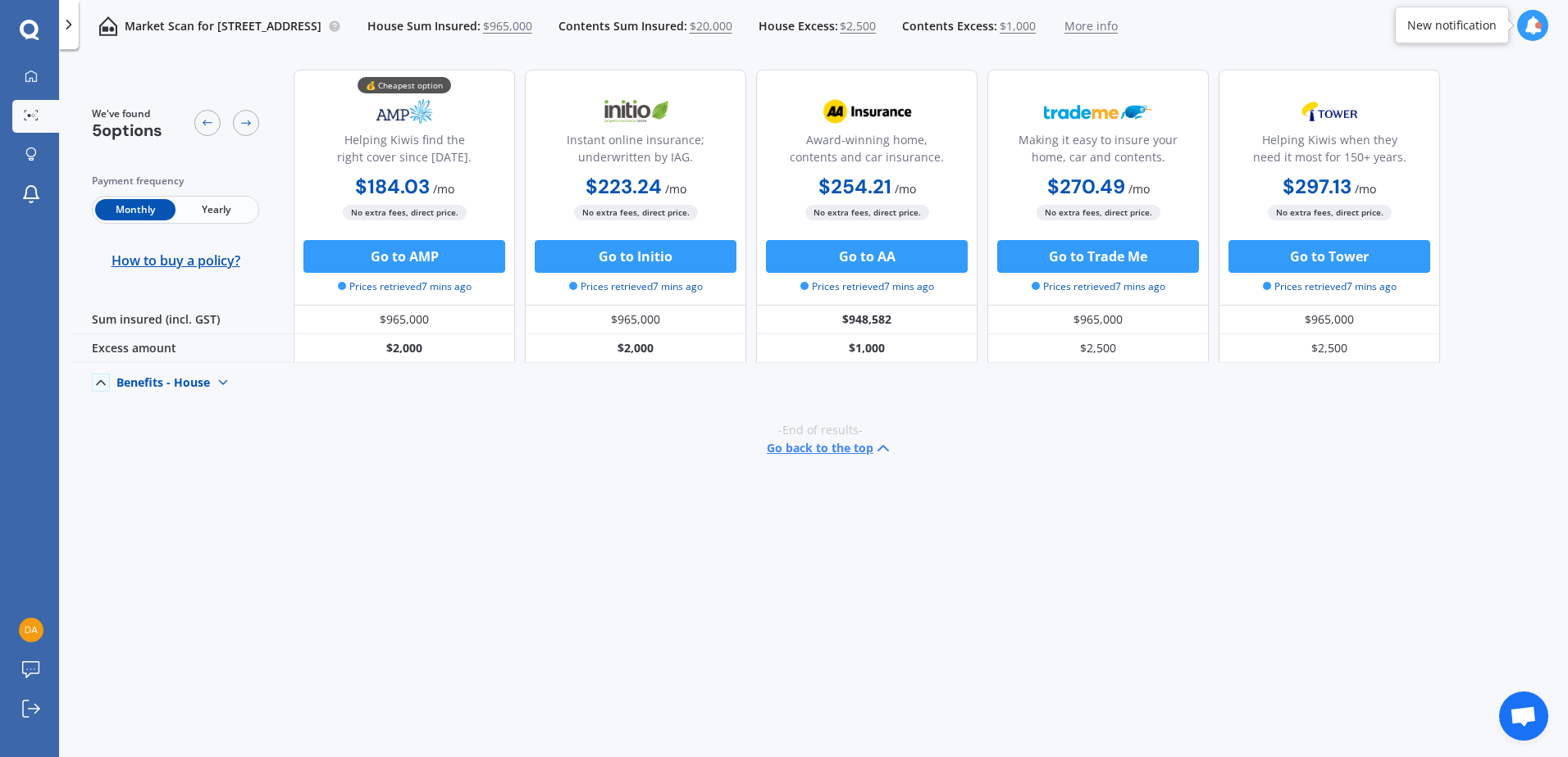
click at [104, 388] on icon at bounding box center [101, 383] width 17 height 17
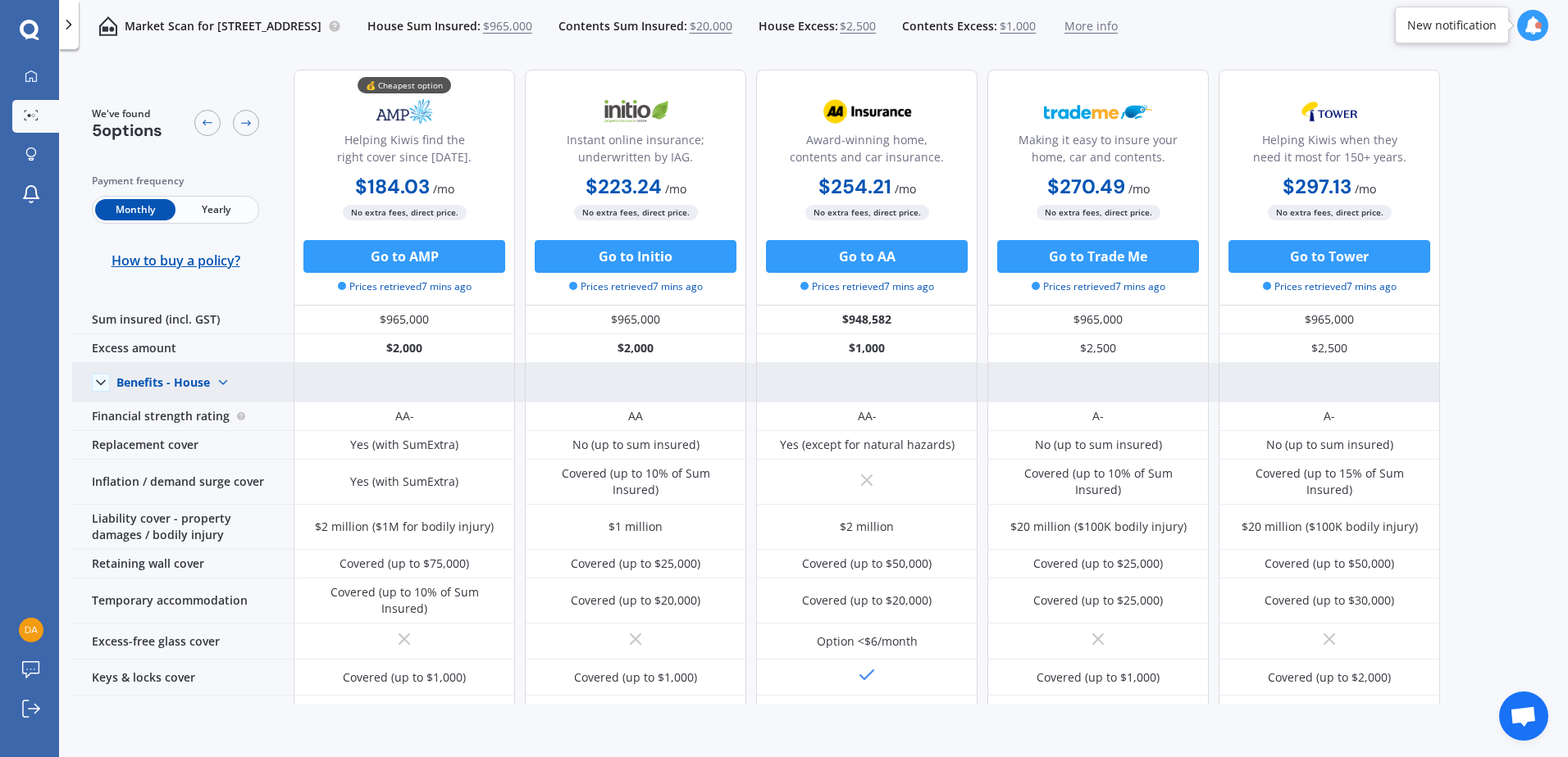
click at [222, 219] on span "Yearly" at bounding box center [216, 210] width 81 height 22
click at [152, 216] on span "Monthly" at bounding box center [135, 210] width 81 height 22
click at [404, 260] on button "Go to AMP" at bounding box center [404, 256] width 201 height 32
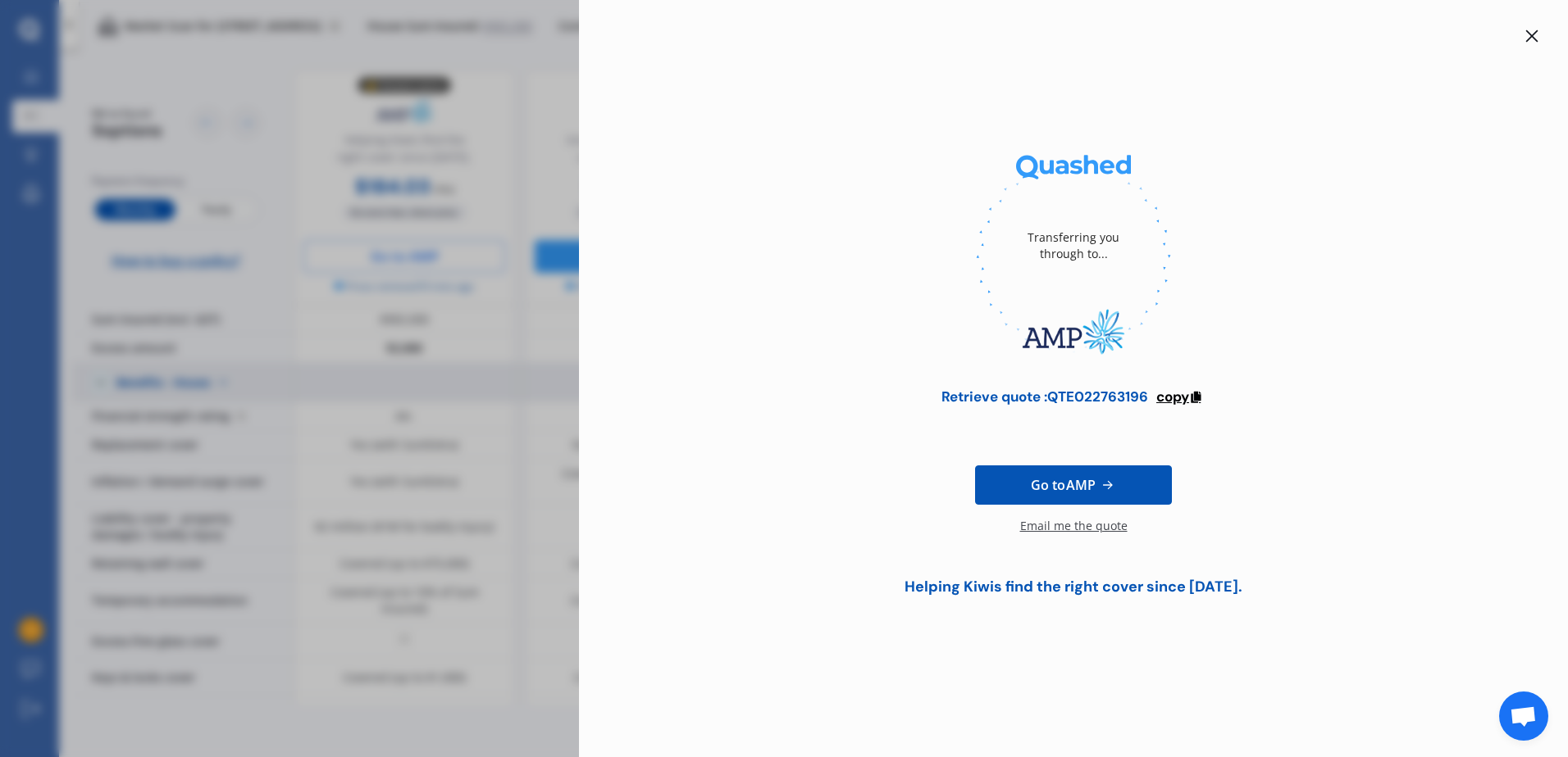
click at [1169, 397] on span "copy" at bounding box center [1172, 397] width 32 height 18
